Goal: Navigation & Orientation: Find specific page/section

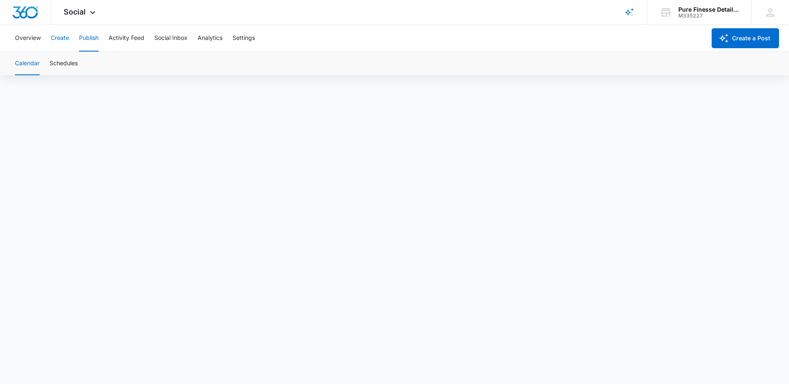
click at [60, 41] on button "Create" at bounding box center [60, 38] width 18 height 27
click at [84, 38] on button "Publish" at bounding box center [89, 38] width 20 height 27
click at [23, 13] on img "Dashboard" at bounding box center [25, 12] width 27 height 12
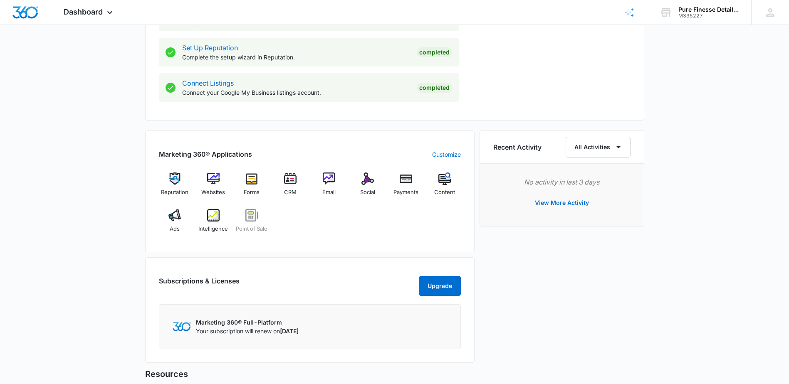
scroll to position [416, 0]
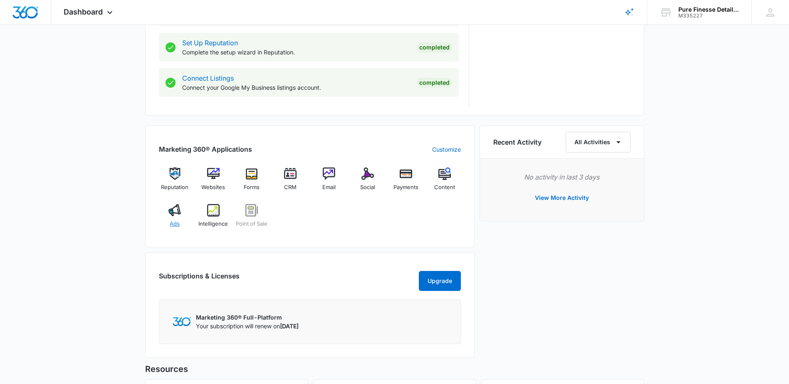
click at [173, 220] on span "Ads" at bounding box center [175, 224] width 10 height 8
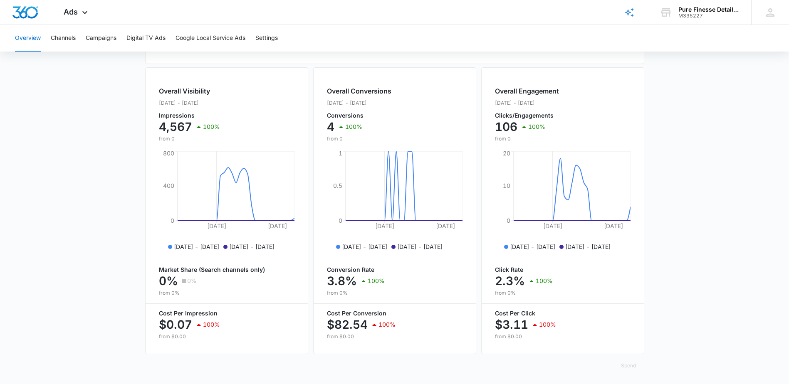
scroll to position [297, 0]
click at [191, 38] on button "Google Local Service Ads" at bounding box center [211, 38] width 70 height 27
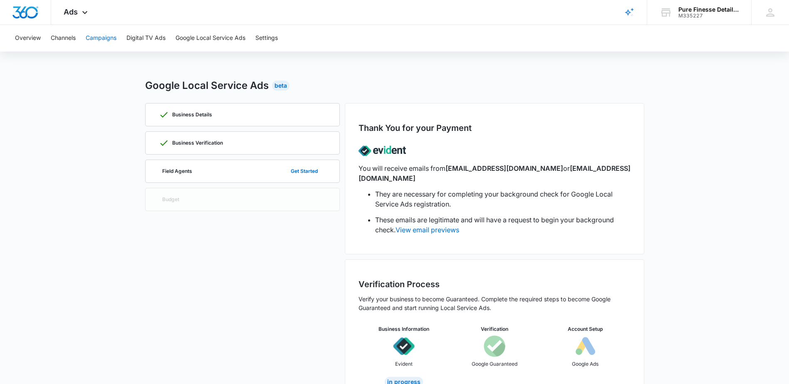
click at [107, 38] on button "Campaigns" at bounding box center [101, 38] width 31 height 27
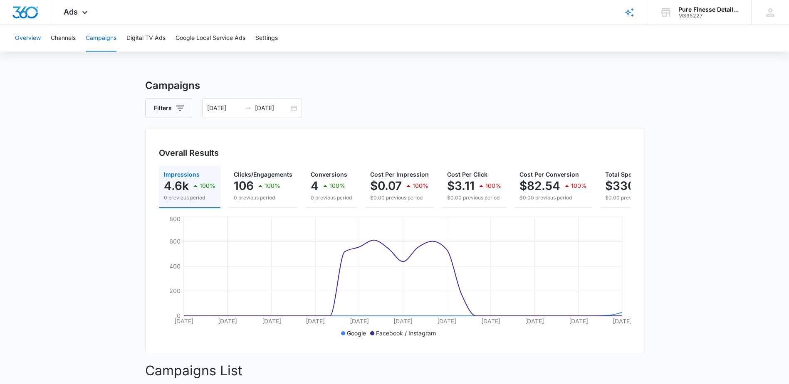
click at [24, 40] on button "Overview" at bounding box center [28, 38] width 26 height 27
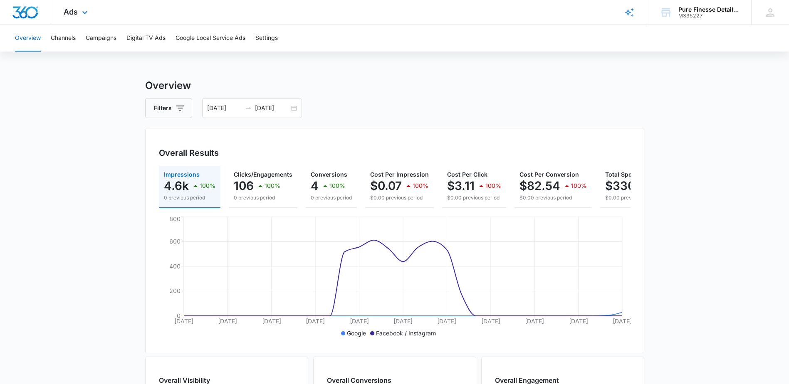
click at [24, 11] on img "Dashboard" at bounding box center [25, 12] width 27 height 12
